Goal: Task Accomplishment & Management: Complete application form

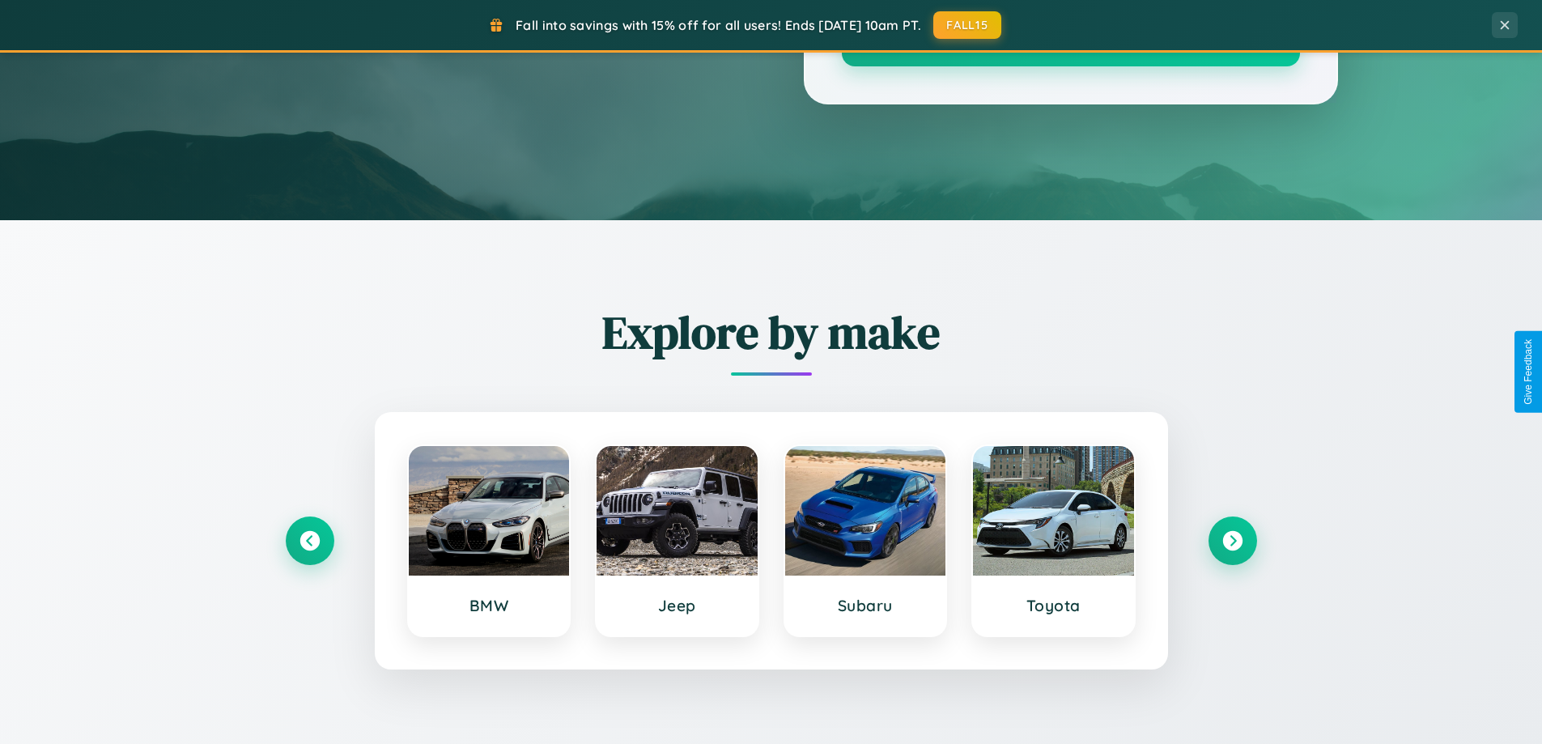
scroll to position [3115, 0]
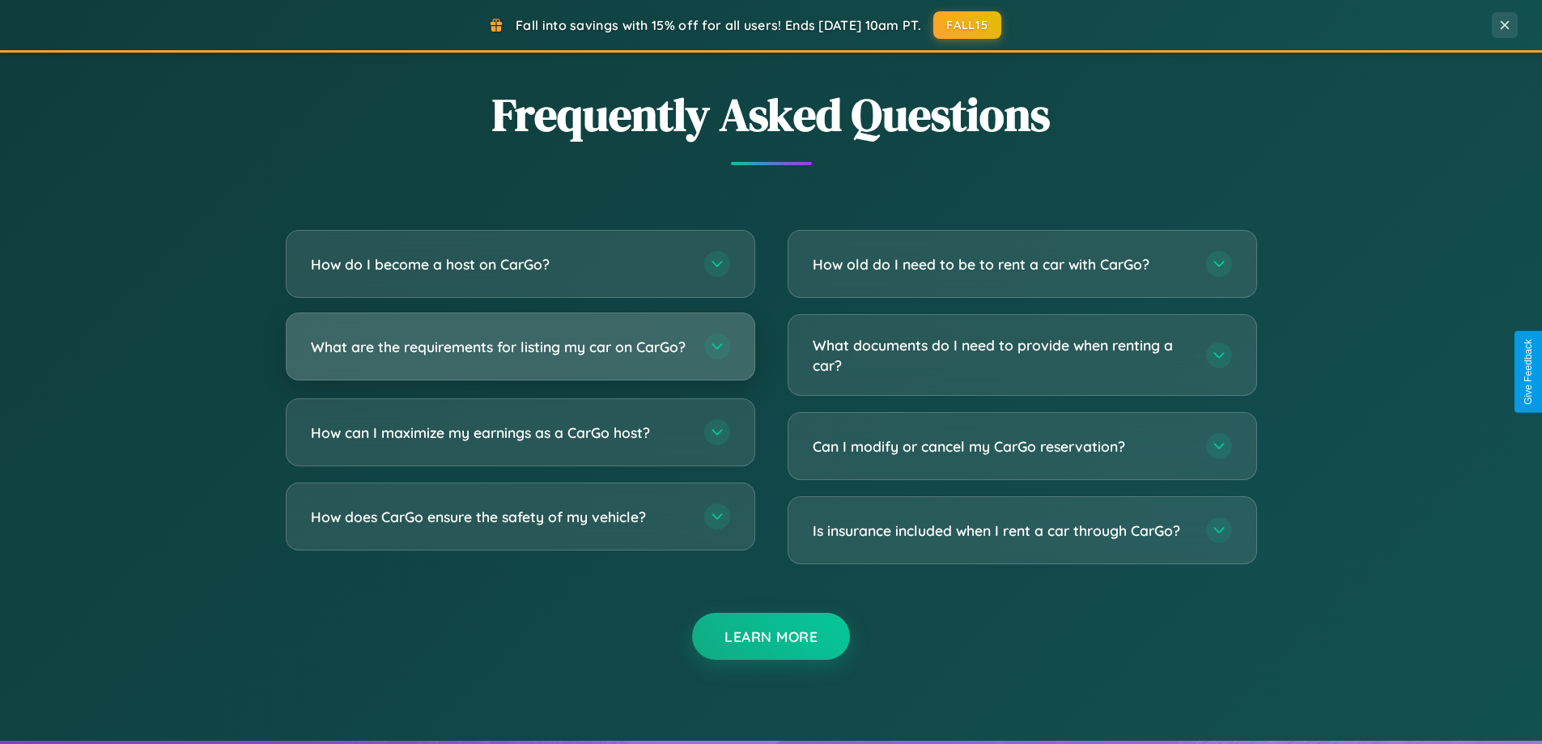
click at [520, 355] on h3 "What are the requirements for listing my car on CarGo?" at bounding box center [499, 347] width 377 height 20
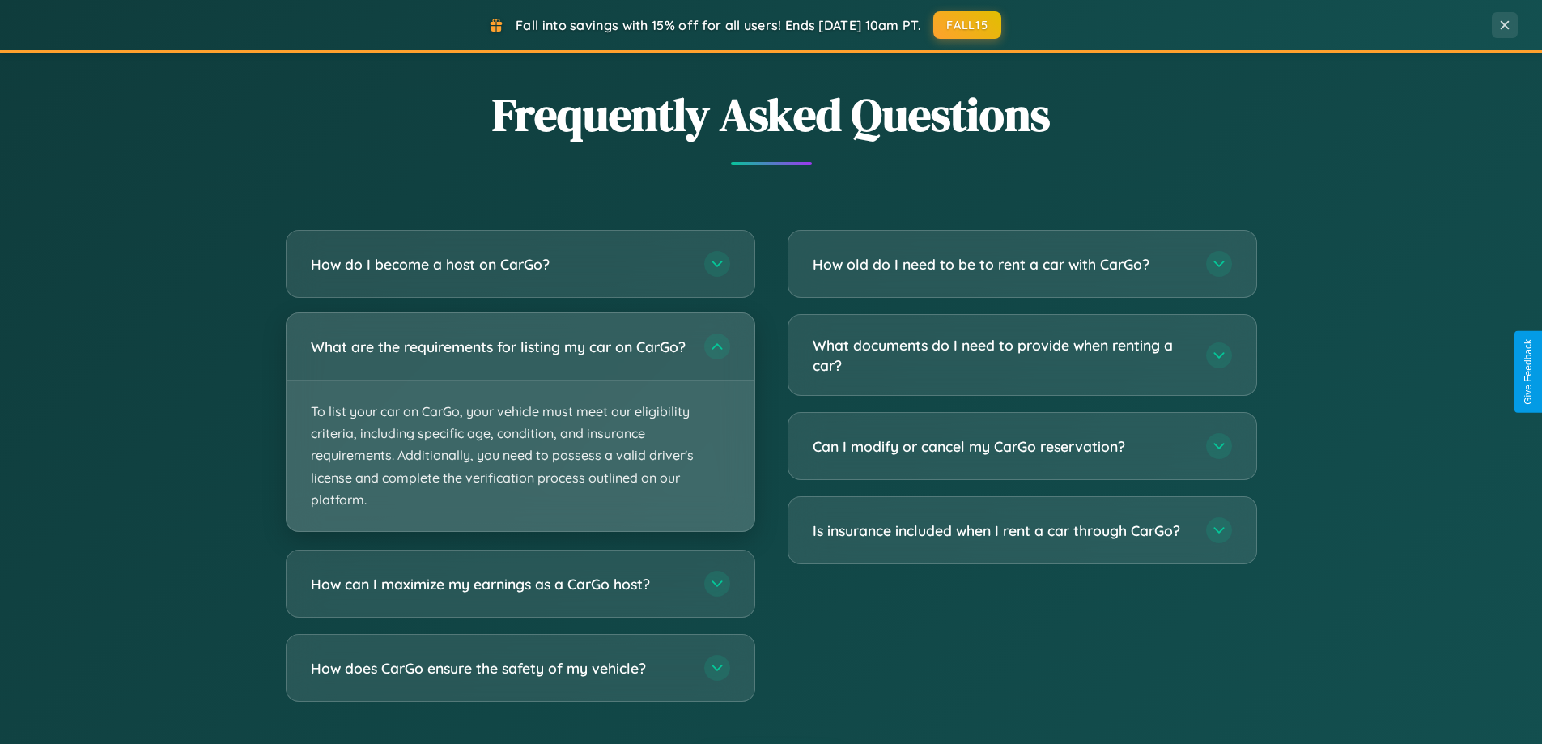
click at [520, 429] on p "To list your car on CarGo, your vehicle must meet our eligibility criteria, inc…" at bounding box center [521, 455] width 468 height 151
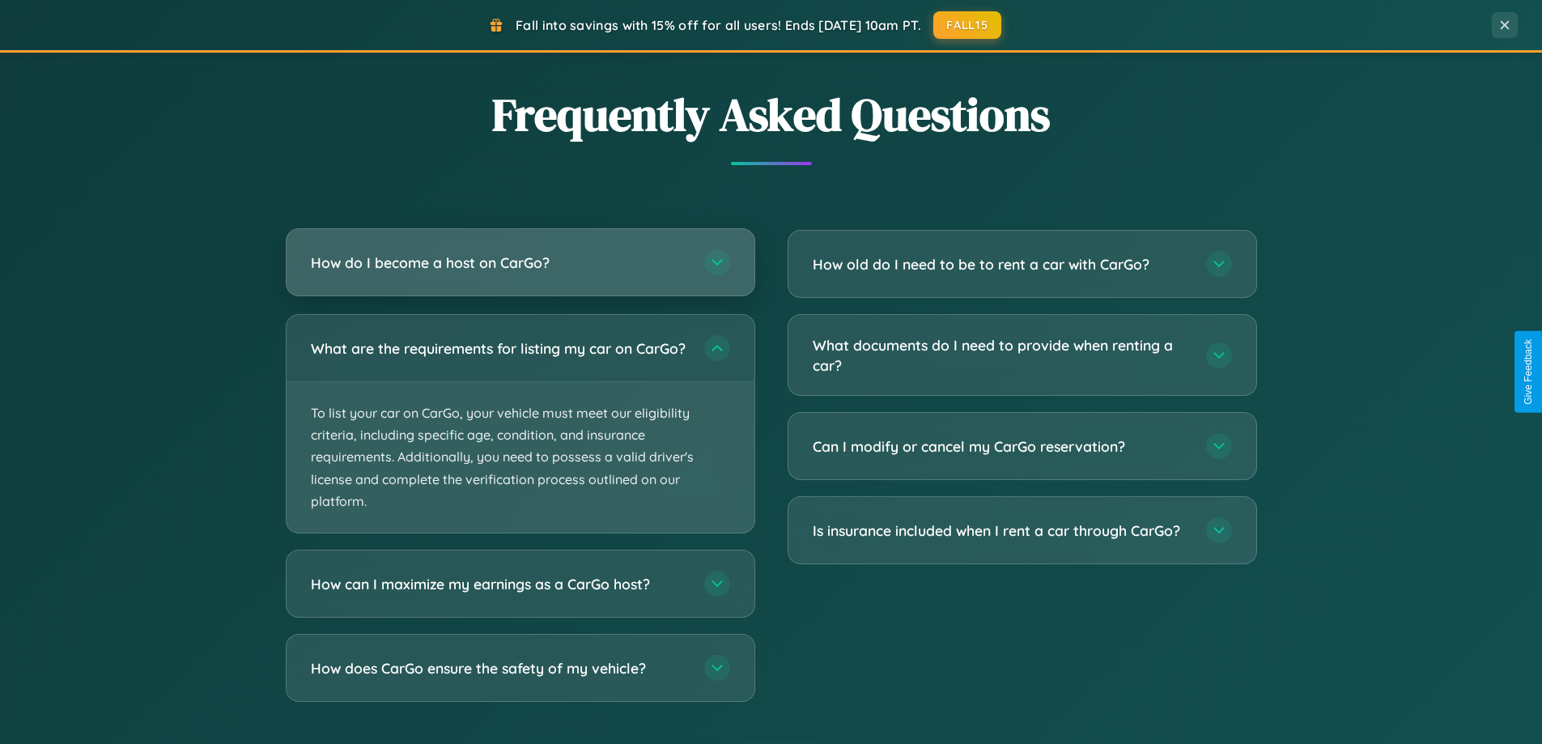
click at [520, 262] on h3 "How do I become a host on CarGo?" at bounding box center [499, 263] width 377 height 20
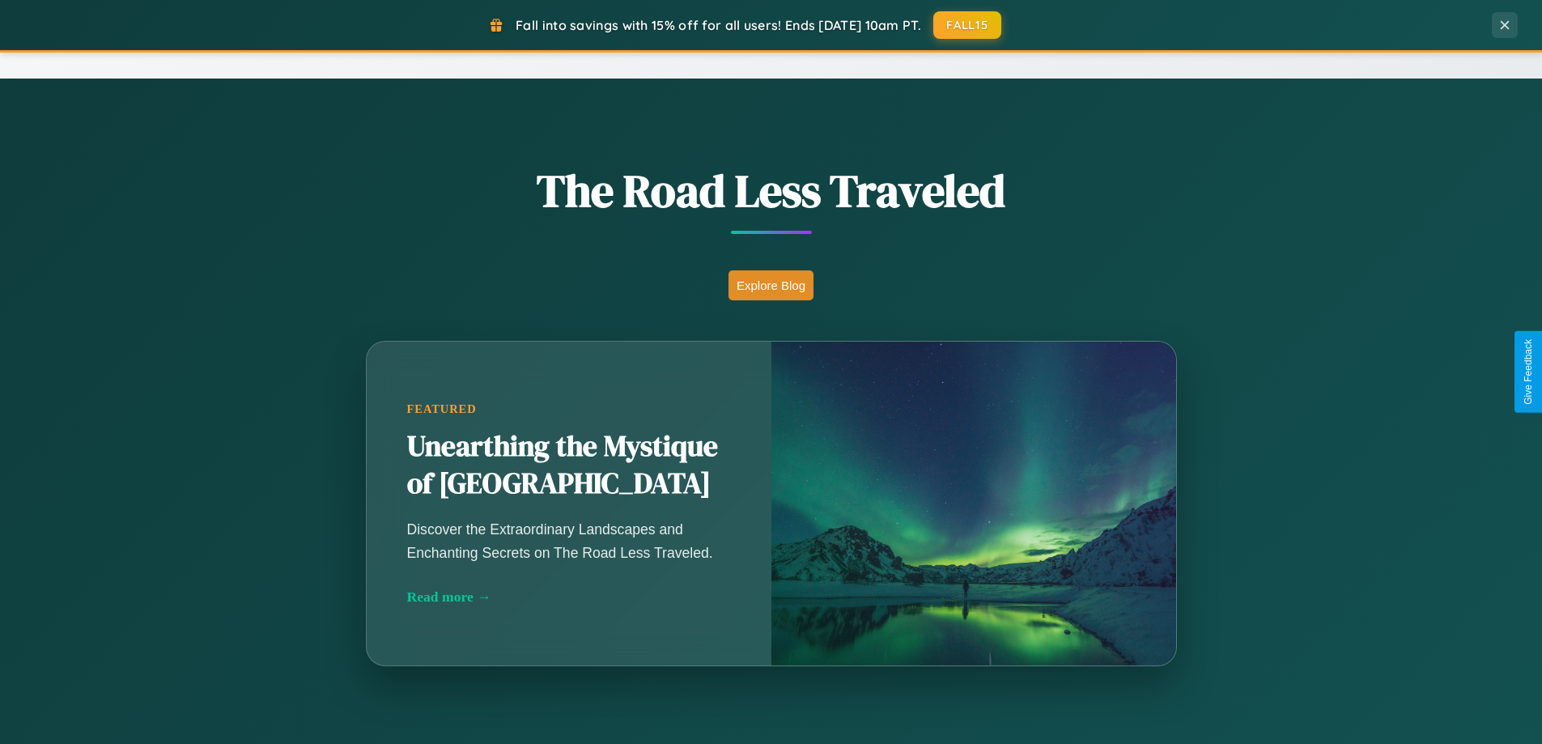
scroll to position [698, 0]
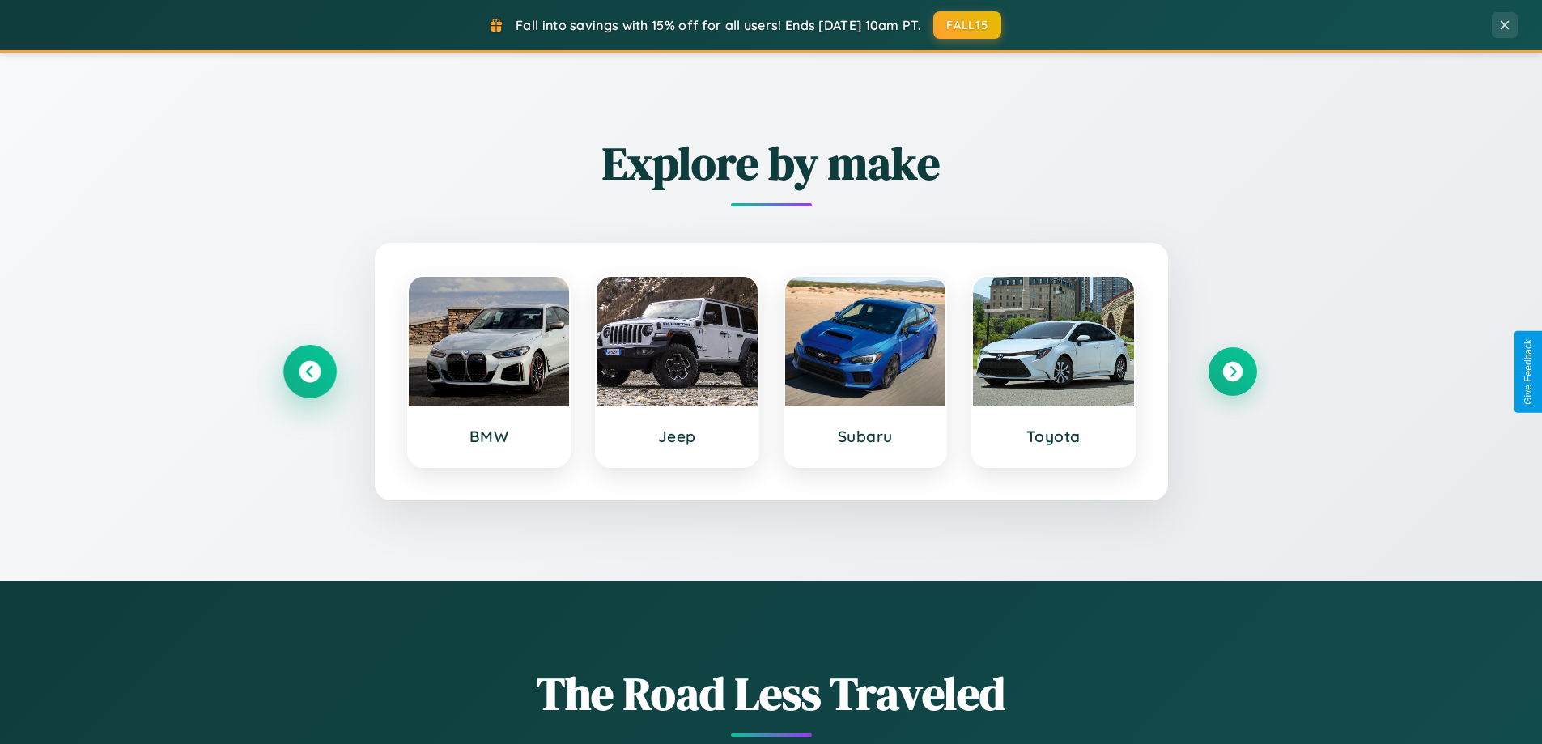
click at [309, 372] on icon at bounding box center [310, 372] width 22 height 22
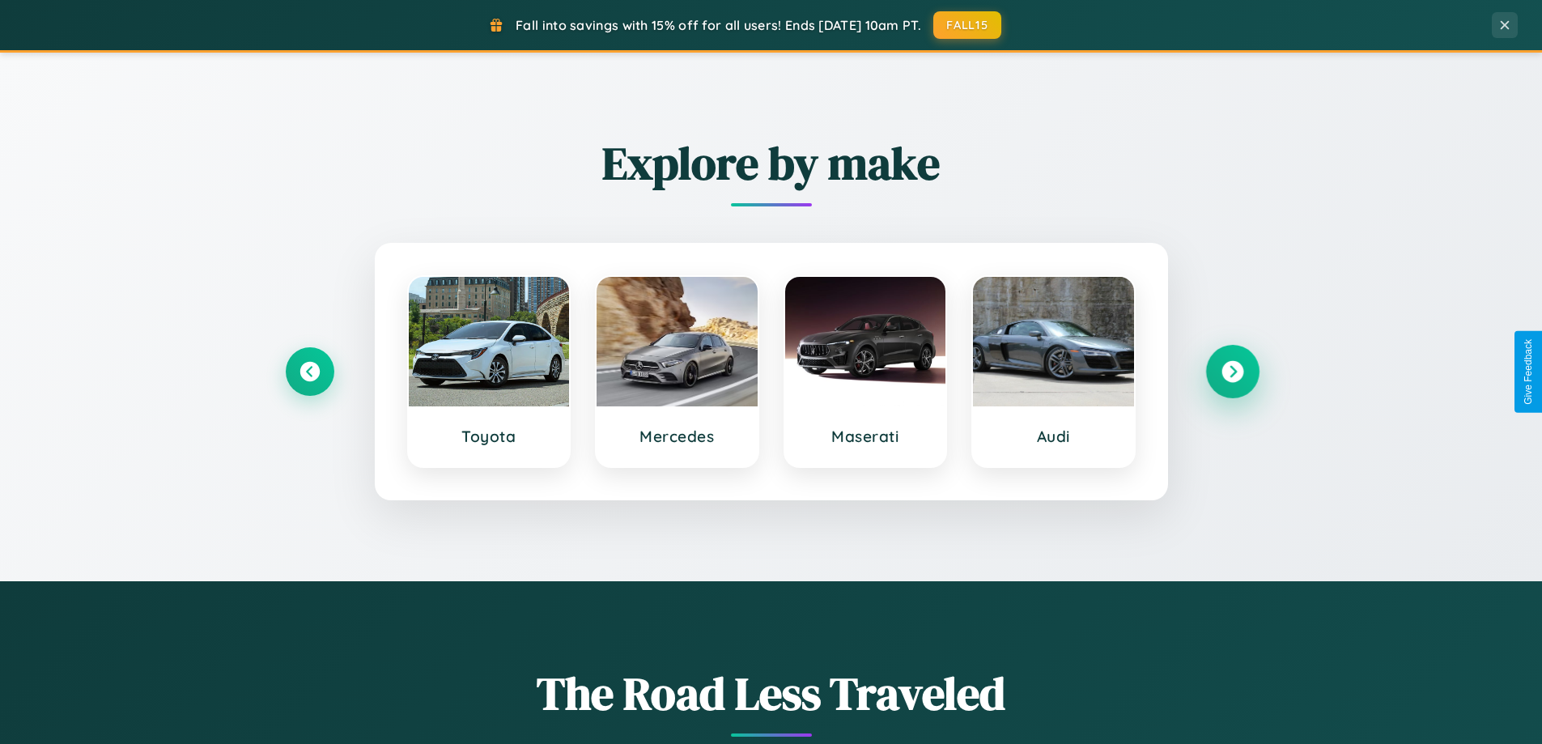
click at [1232, 372] on icon at bounding box center [1232, 372] width 22 height 22
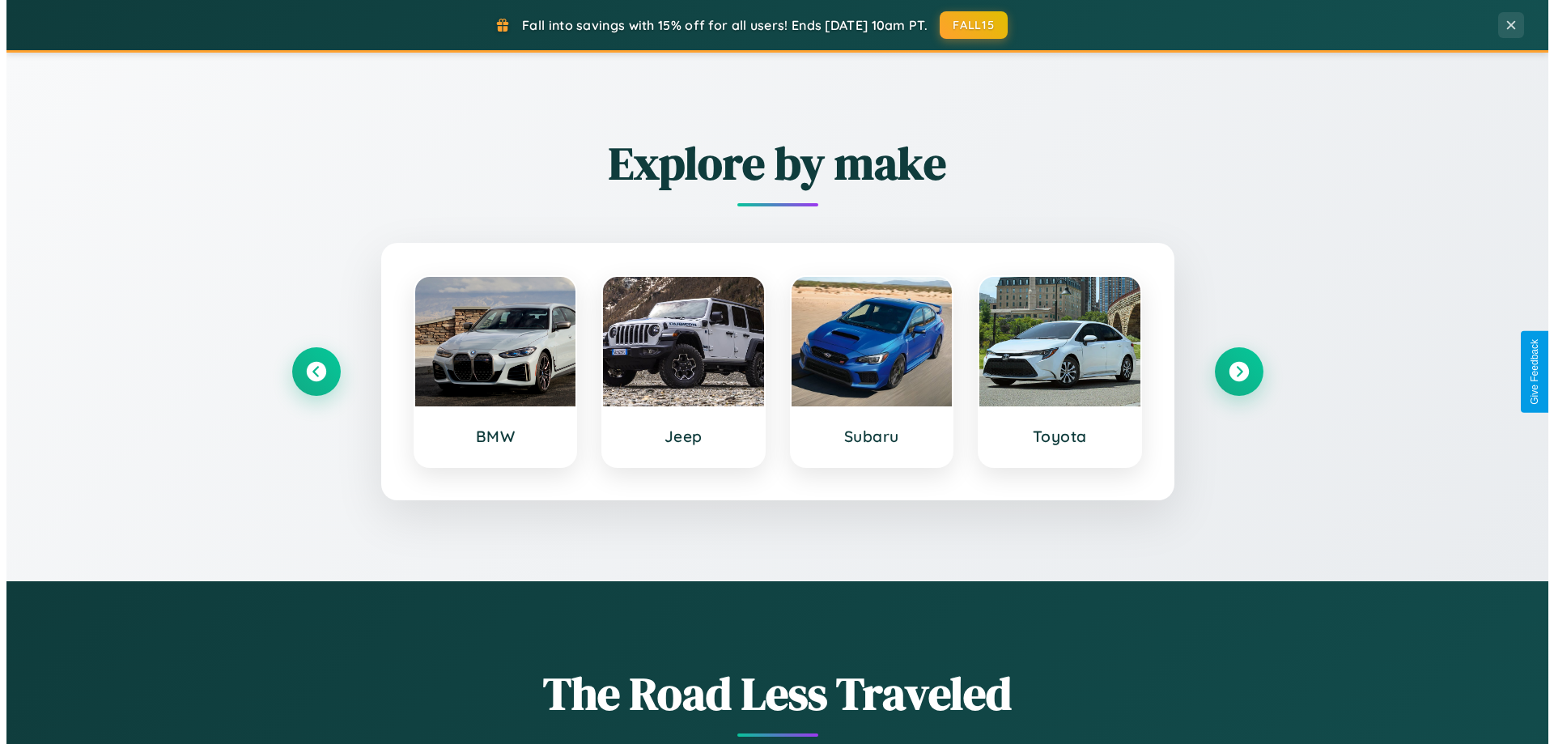
scroll to position [0, 0]
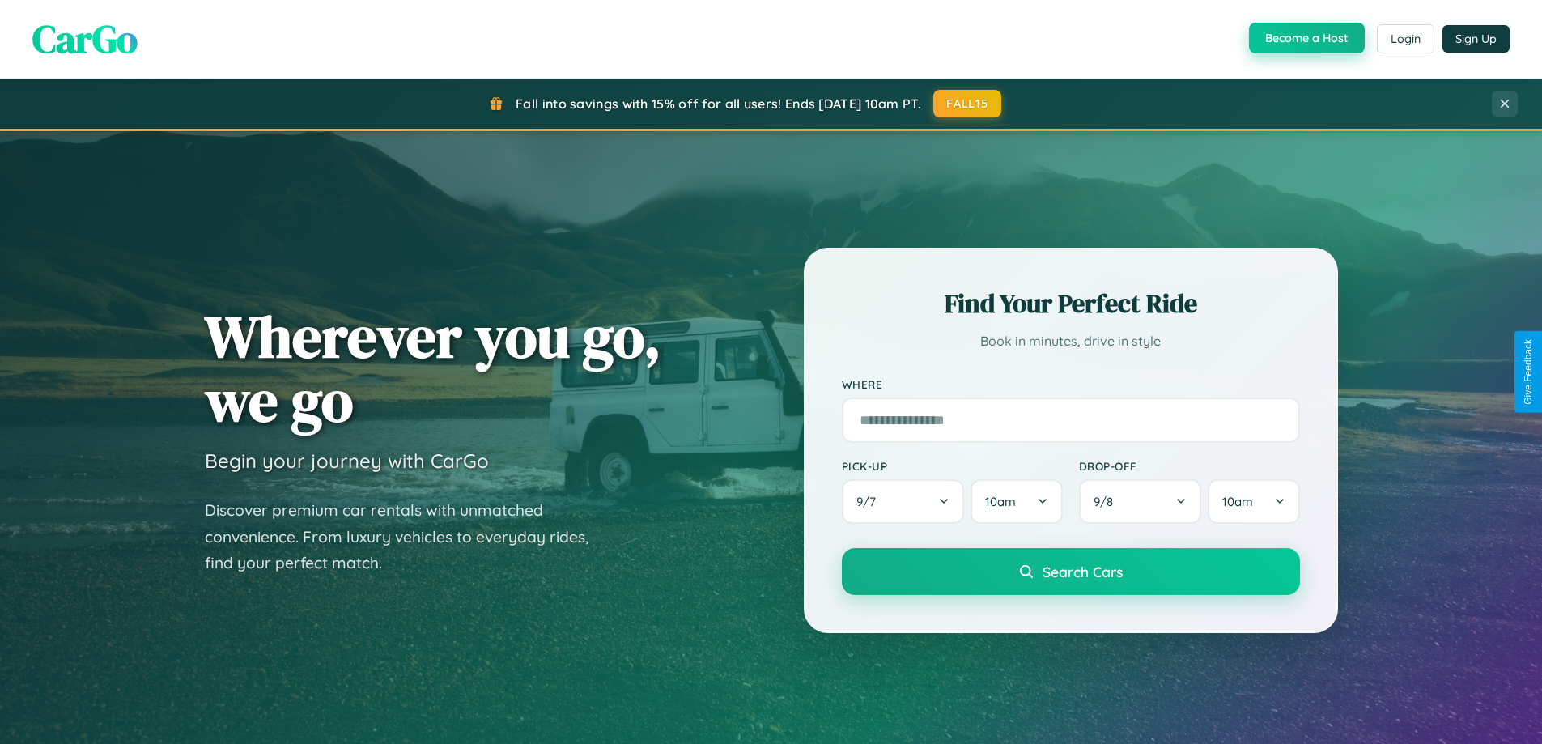
click at [1305, 39] on button "Become a Host" at bounding box center [1307, 38] width 116 height 31
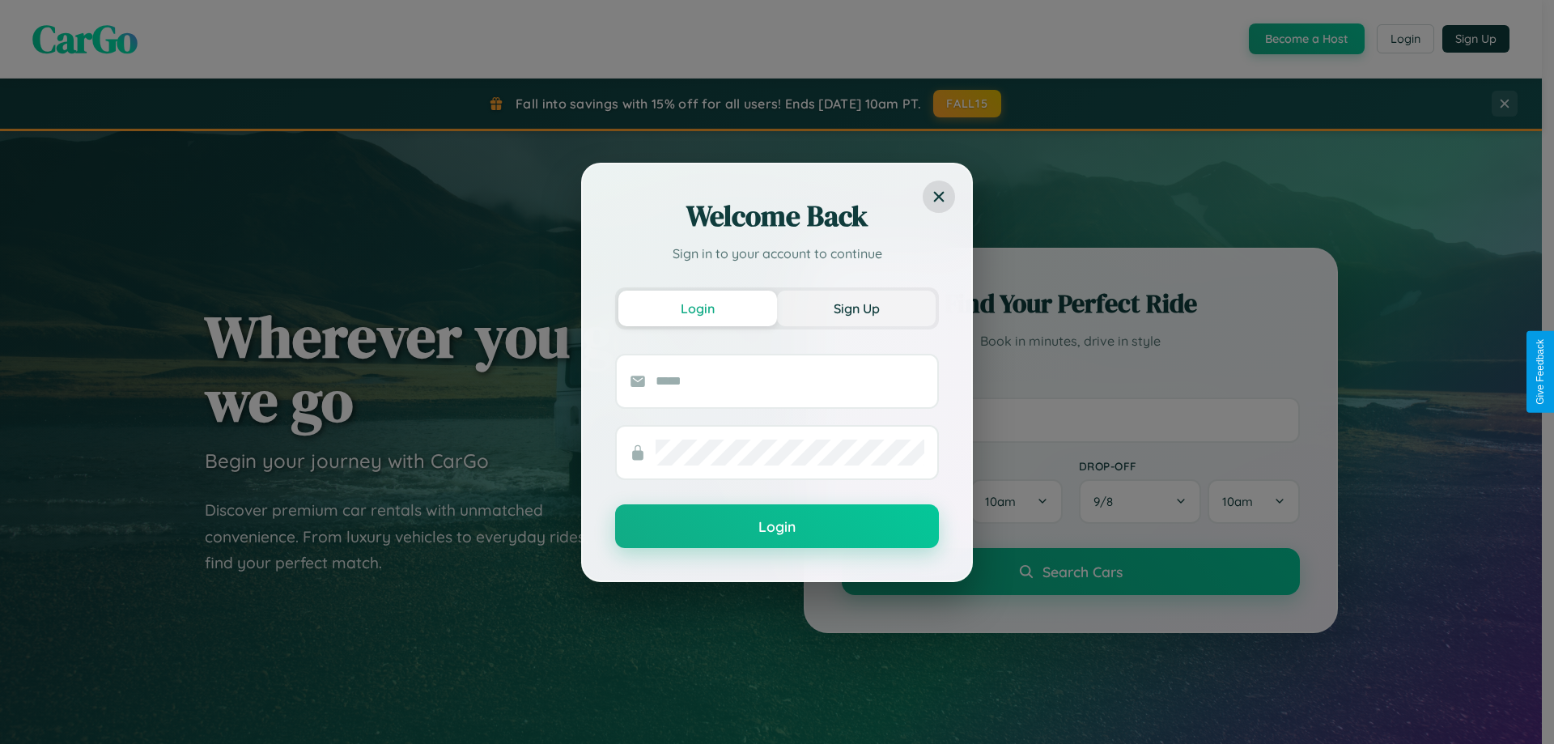
click at [856, 308] on button "Sign Up" at bounding box center [856, 309] width 159 height 36
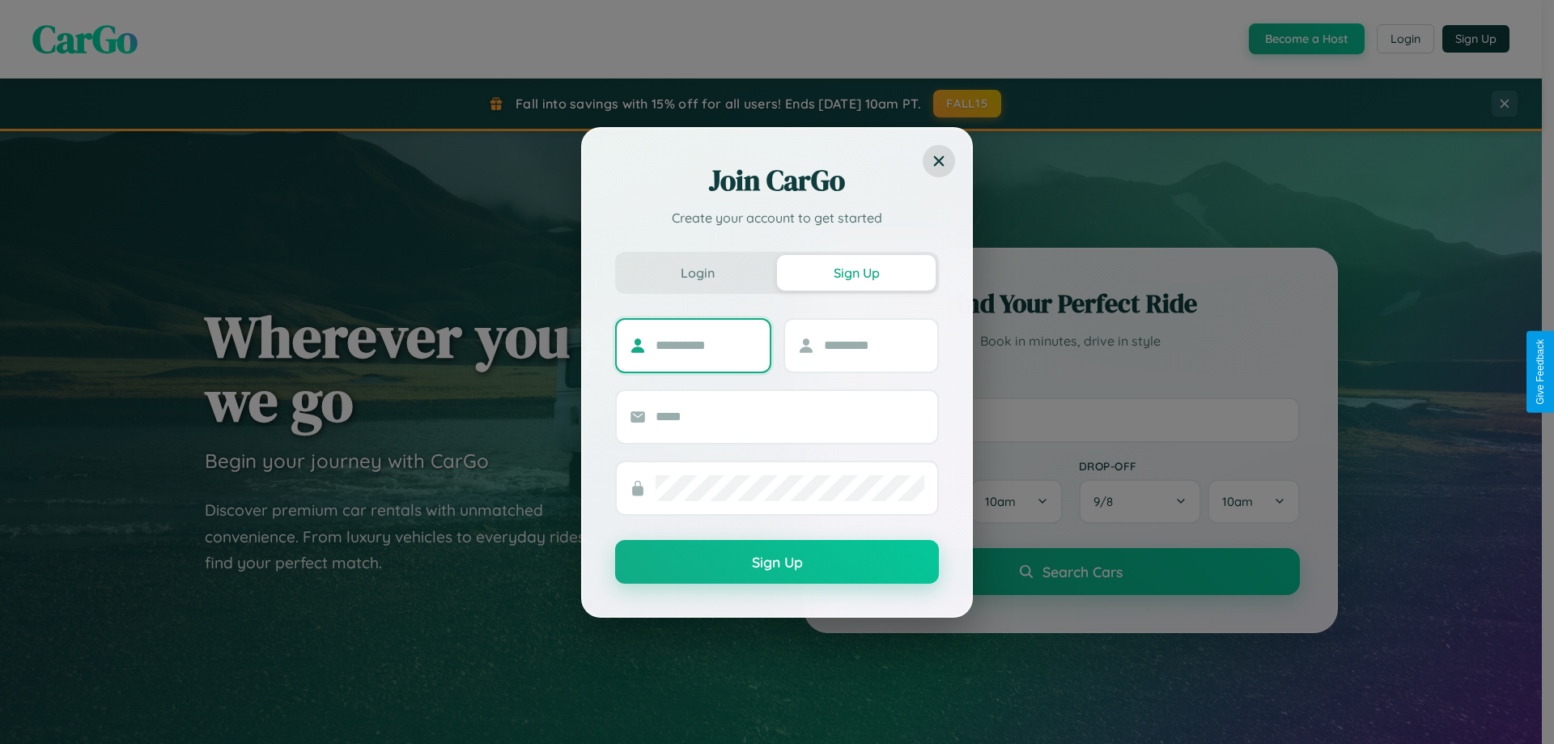
click at [706, 345] on input "text" at bounding box center [706, 346] width 101 height 26
type input "****"
click at [873, 345] on input "text" at bounding box center [874, 346] width 101 height 26
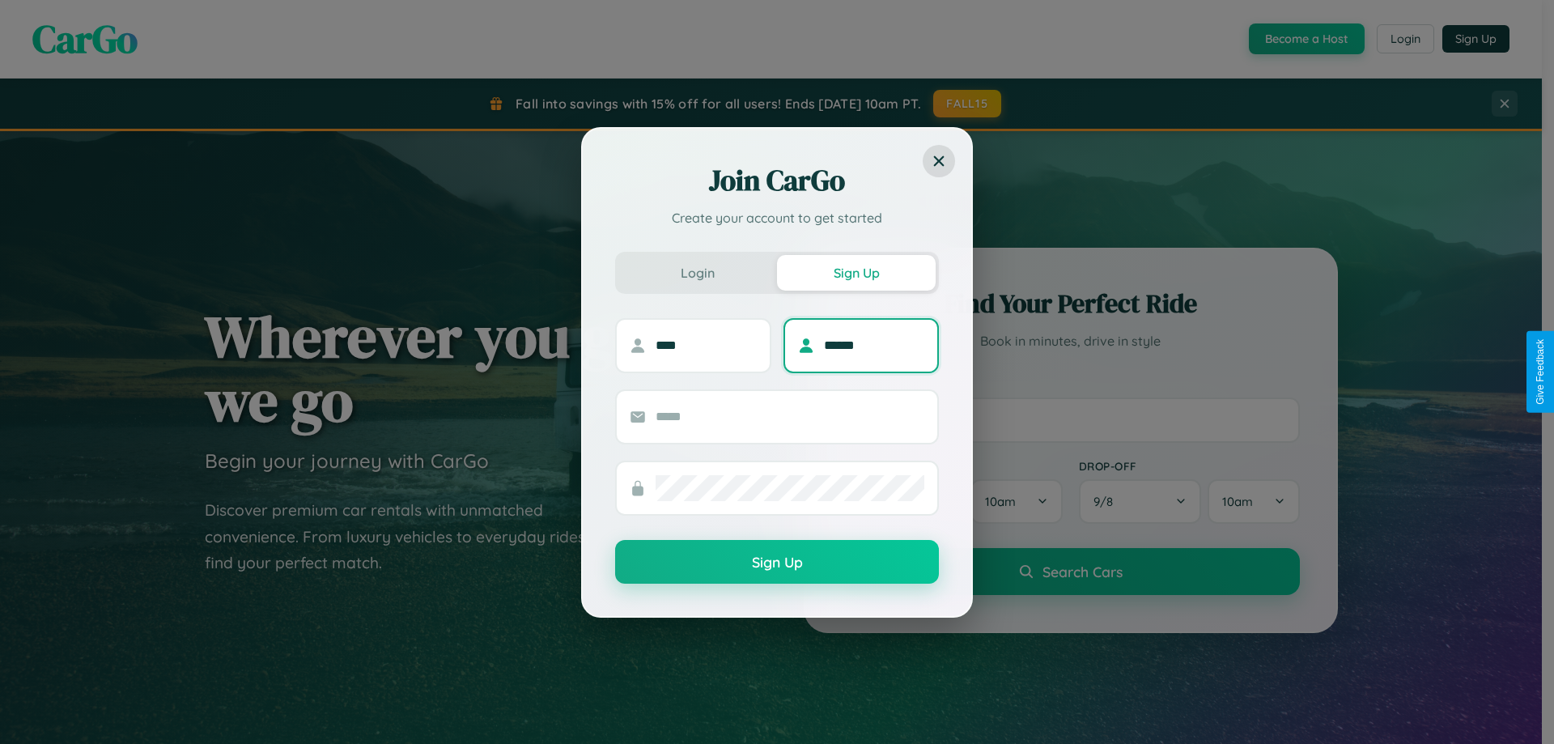
type input "******"
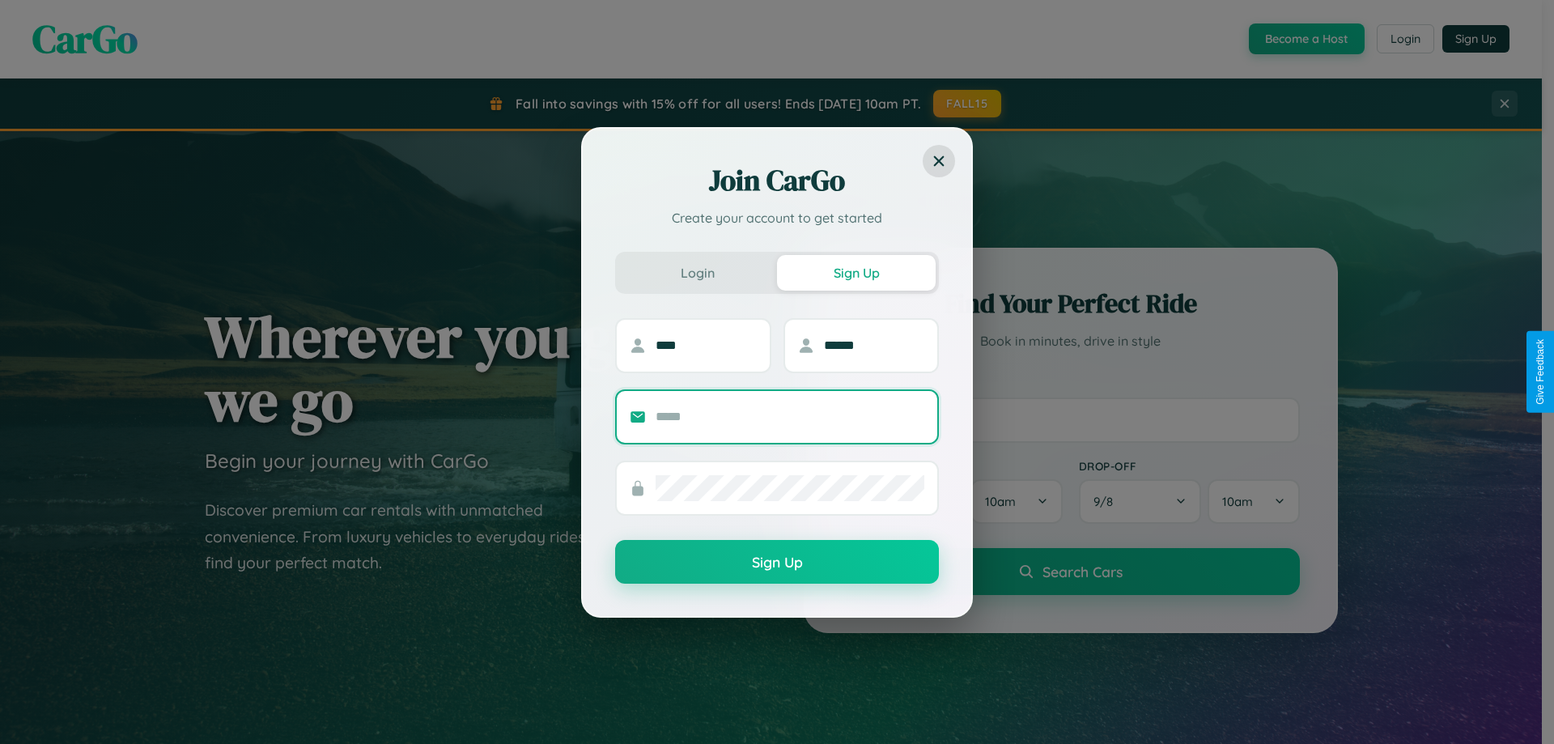
click at [790, 416] on input "text" at bounding box center [790, 417] width 269 height 26
type input "**********"
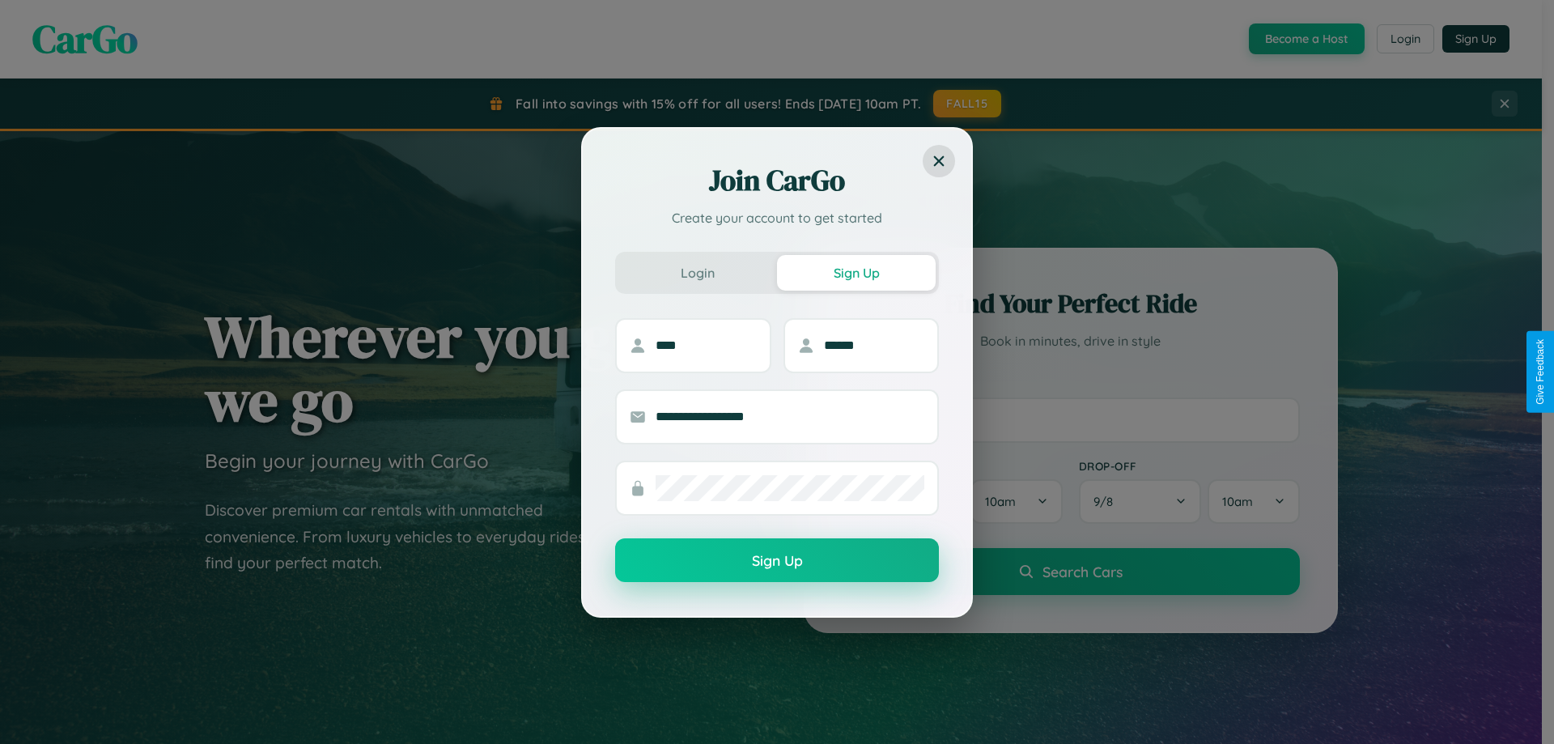
click at [777, 561] on button "Sign Up" at bounding box center [777, 560] width 324 height 44
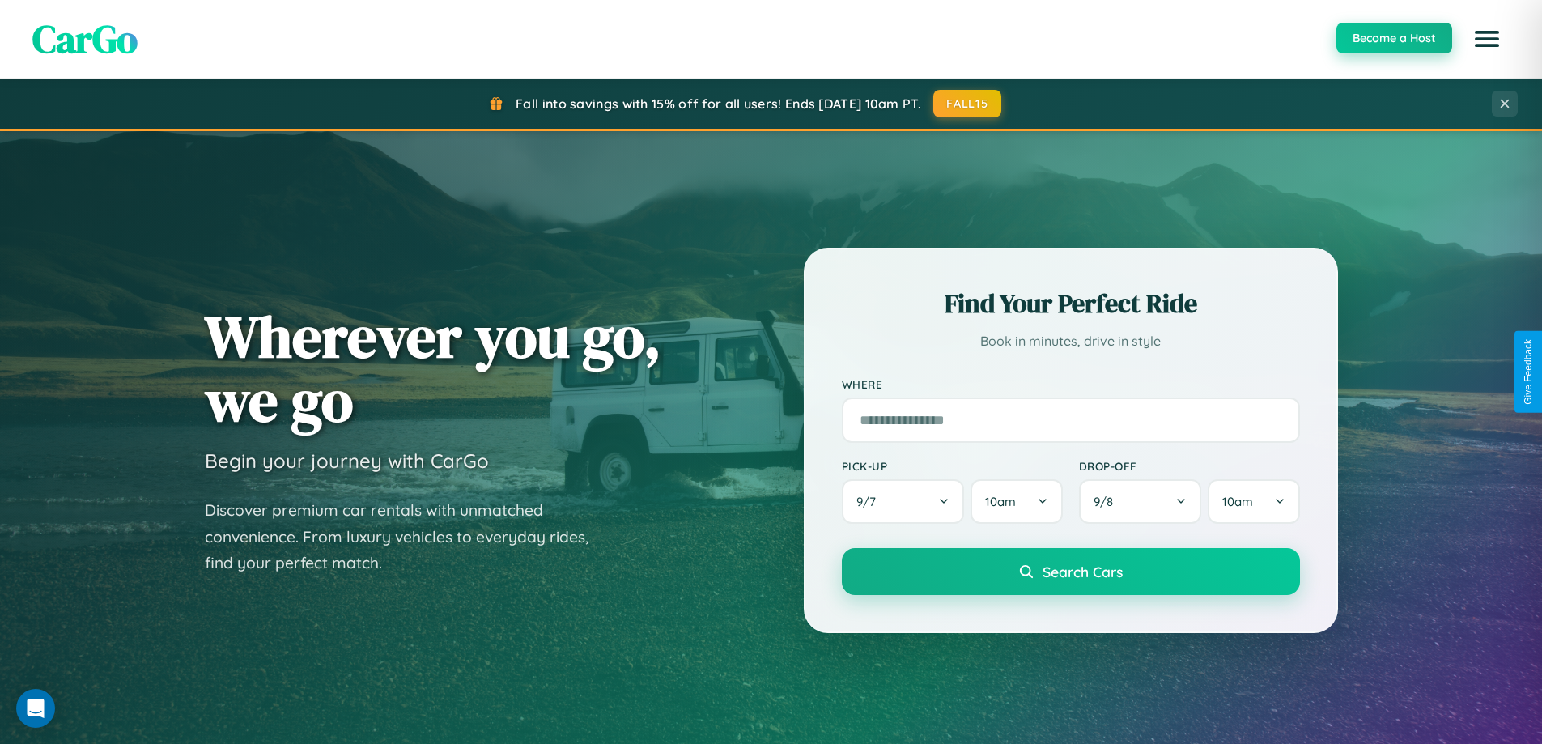
click at [1393, 38] on button "Become a Host" at bounding box center [1394, 38] width 116 height 31
